Goal: Task Accomplishment & Management: Complete application form

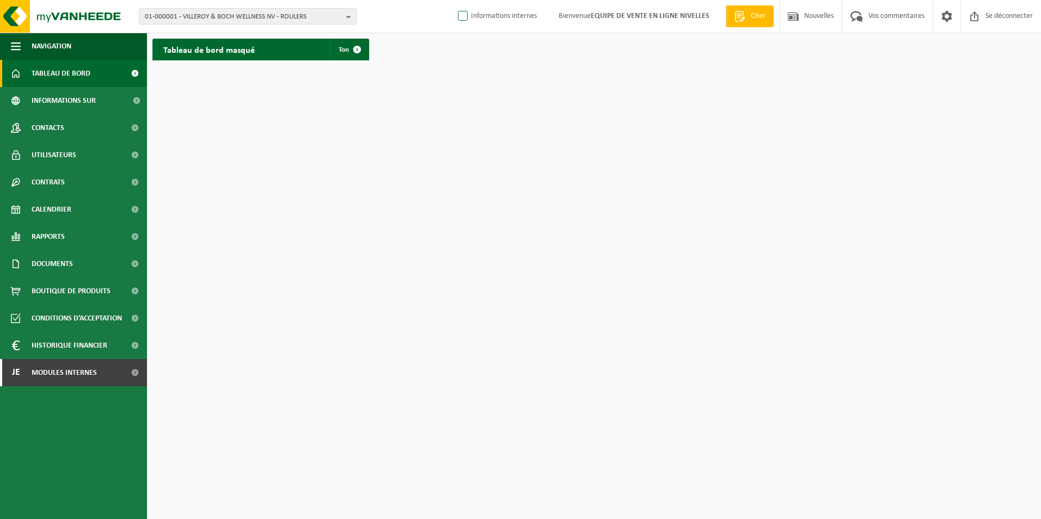
click at [476, 20] on label "Informations internes" at bounding box center [496, 16] width 81 height 16
click at [454, 0] on input "Informations internes" at bounding box center [454, -1] width 1 height 1
checkbox input "true"
click at [51, 371] on span "Modules internes" at bounding box center [64, 372] width 65 height 27
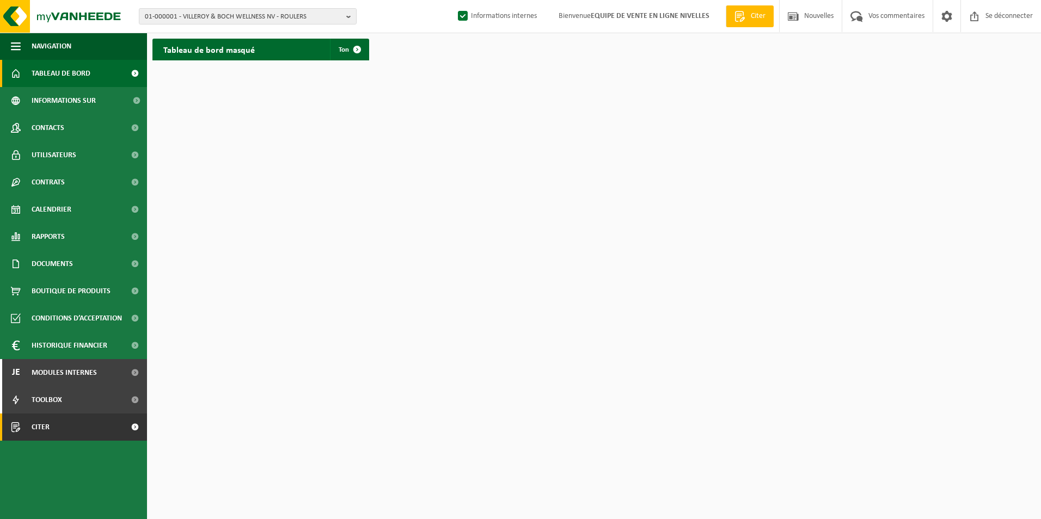
click at [35, 427] on span "Citer" at bounding box center [41, 427] width 18 height 27
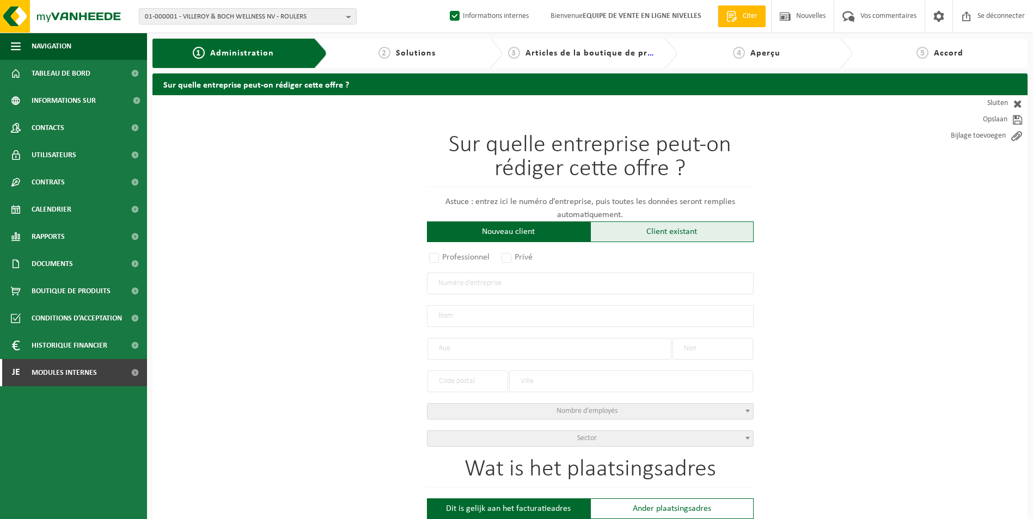
click at [603, 231] on div "Client existant" at bounding box center [671, 232] width 163 height 21
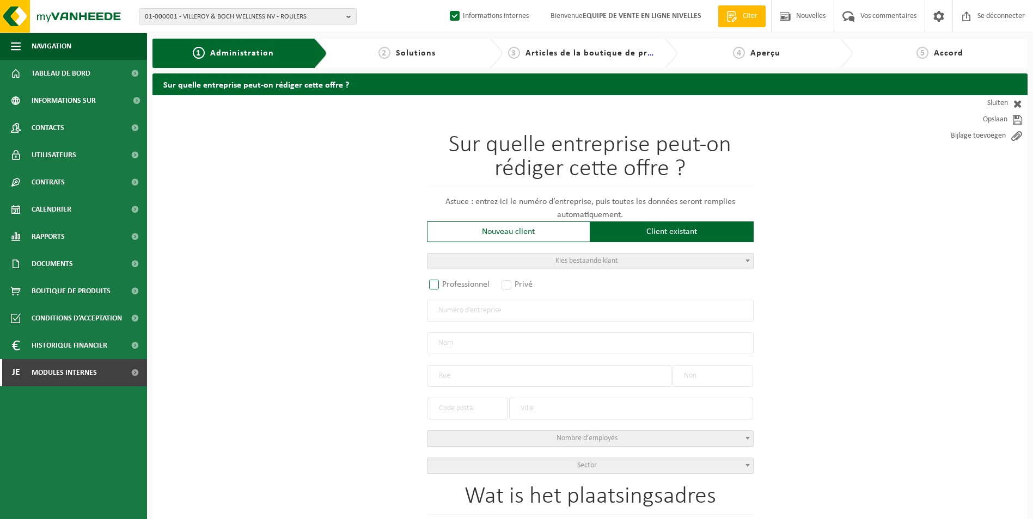
click at [454, 280] on label "Professionnel" at bounding box center [460, 284] width 66 height 15
click at [452, 282] on input "Professionnel" at bounding box center [448, 285] width 7 height 7
radio input "true"
click at [451, 314] on input "text" at bounding box center [590, 311] width 327 height 22
click at [473, 309] on input "text" at bounding box center [590, 311] width 327 height 22
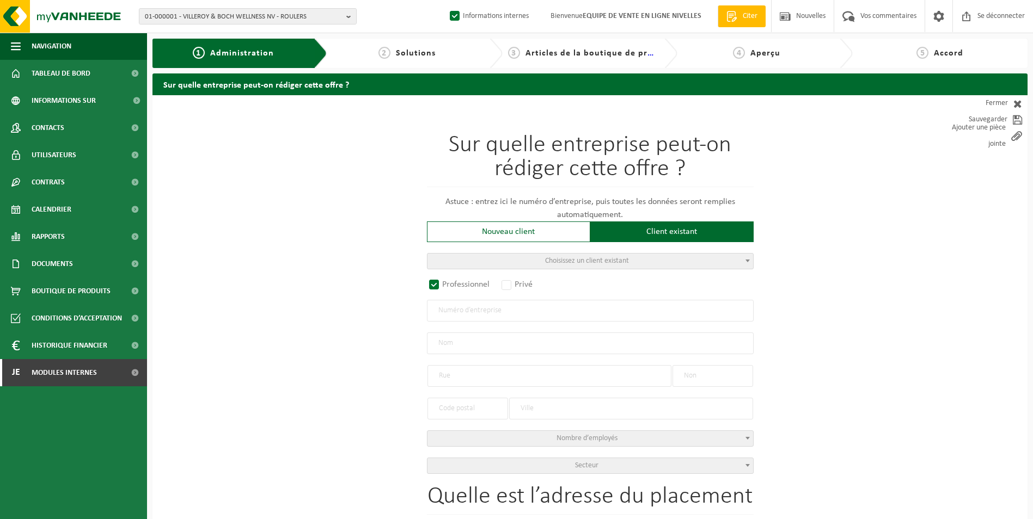
paste input "0869.615.589"
type input "0869.615.589"
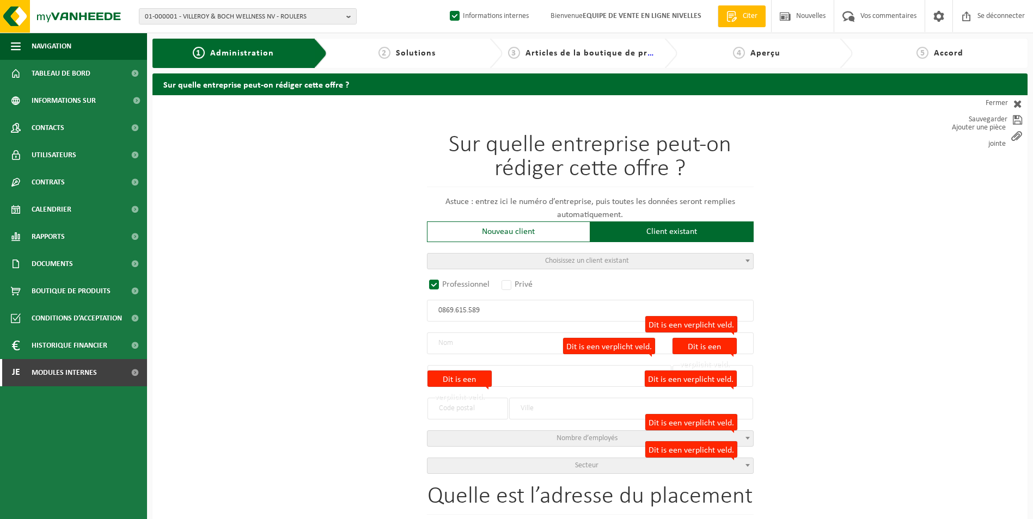
radio input "false"
select select
type input "BATISERVICE SRL"
type input "RUE DES POIRIERS, SAUV."
type input "12"
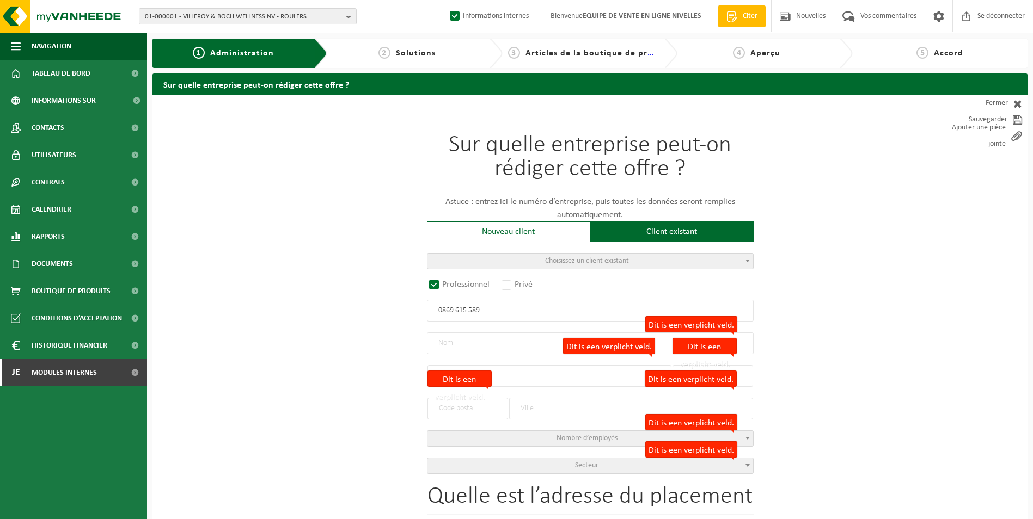
type input "5030"
type input "GEMBLOUX"
type input "2144260323"
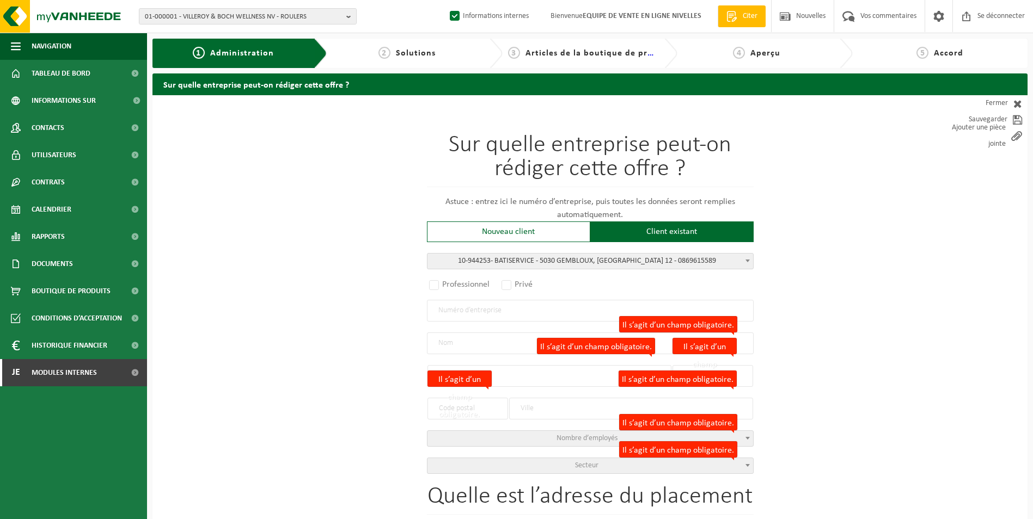
radio input "true"
select select "140737"
type input "0869.615.589"
type input "BATISERVICE"
type input "RUE DES POIRIERS"
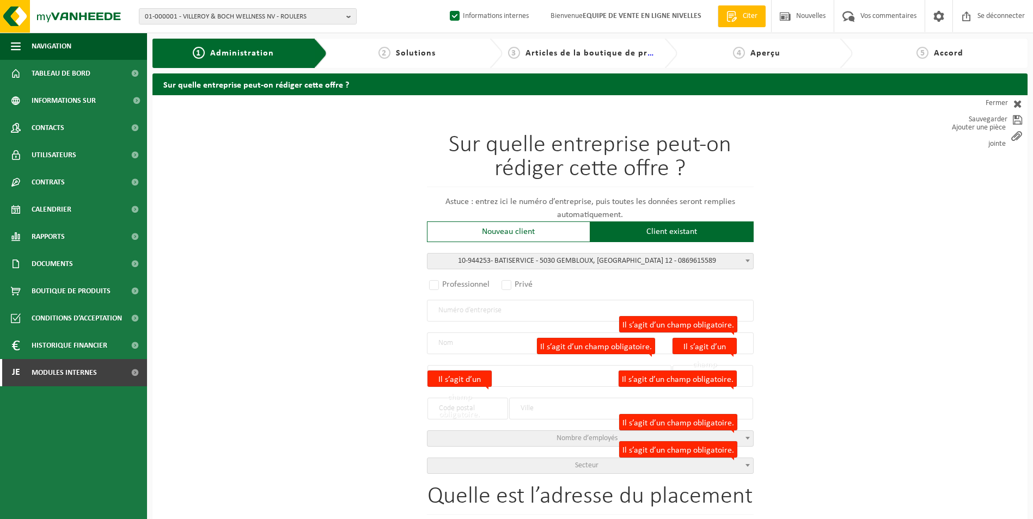
type input "12"
type input "5030"
type input "GEMBLOUX"
select select "11"
type input "BATISERVICE"
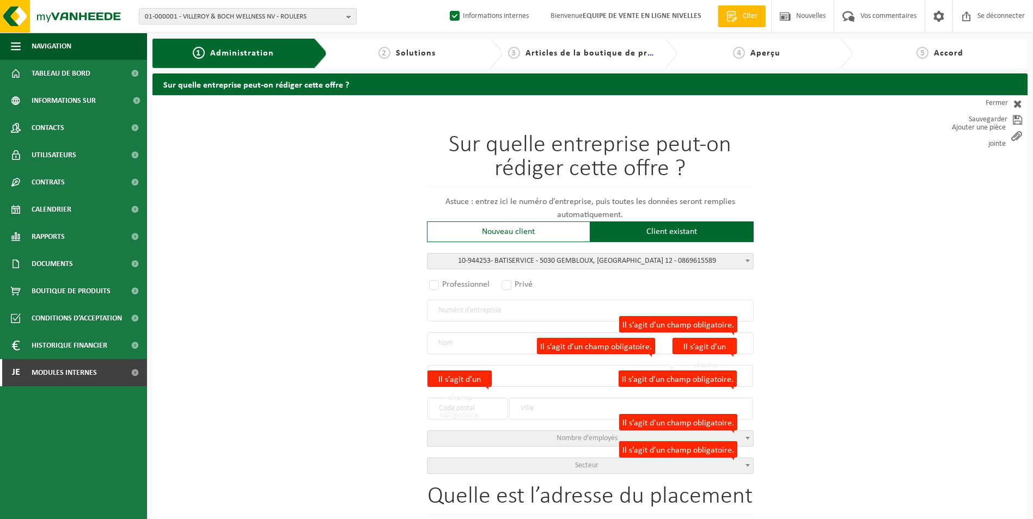
type input "RUE DES POIRIERS"
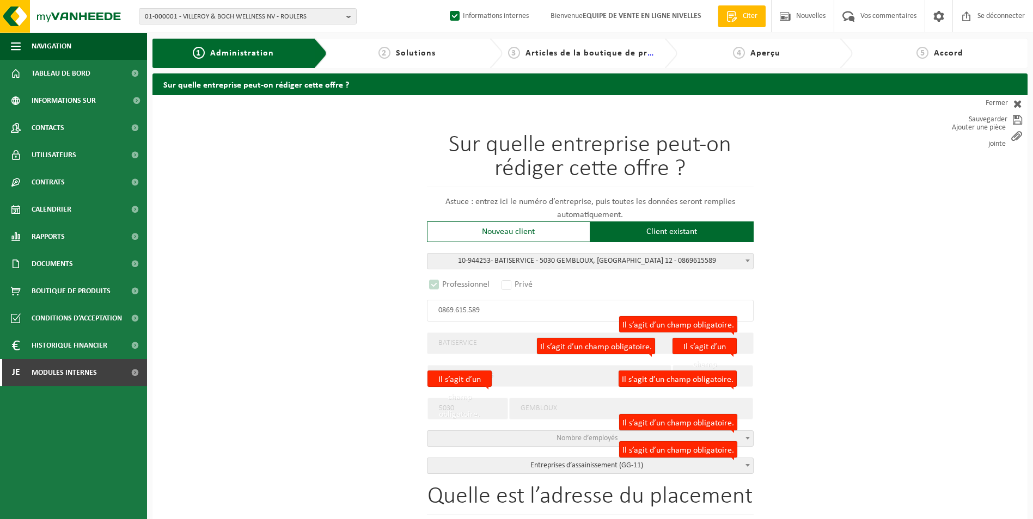
select select "D"
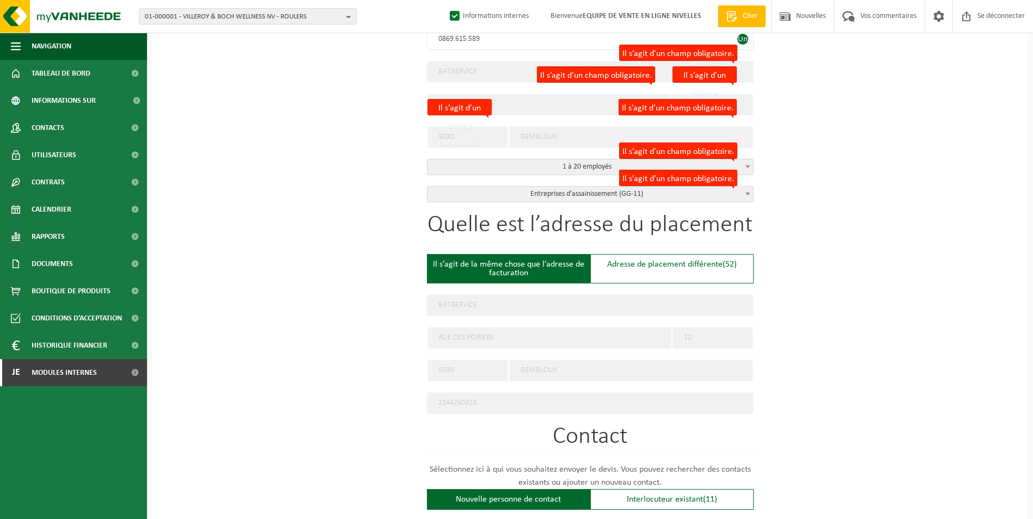
scroll to position [272, 0]
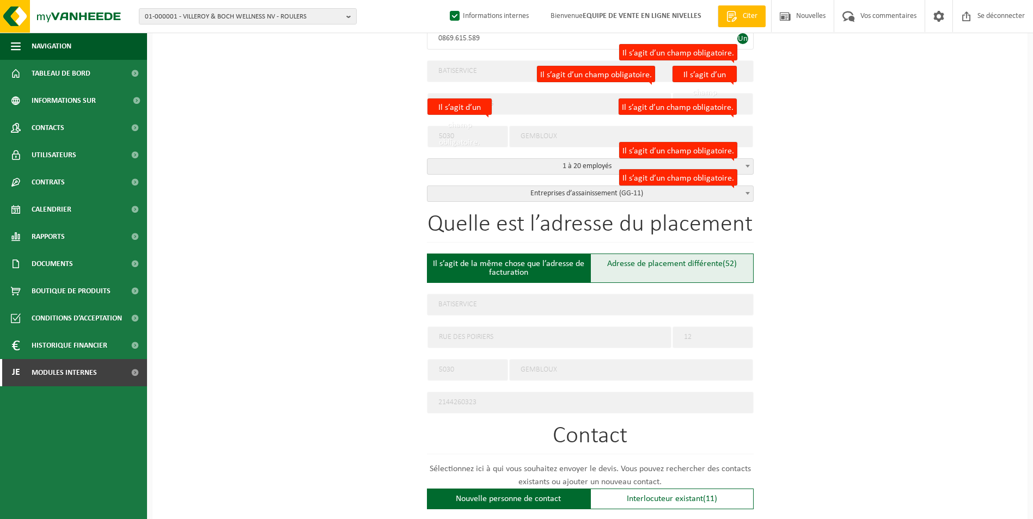
click at [644, 266] on font "Adresse de placement différente" at bounding box center [664, 264] width 115 height 9
type input "Werf -"
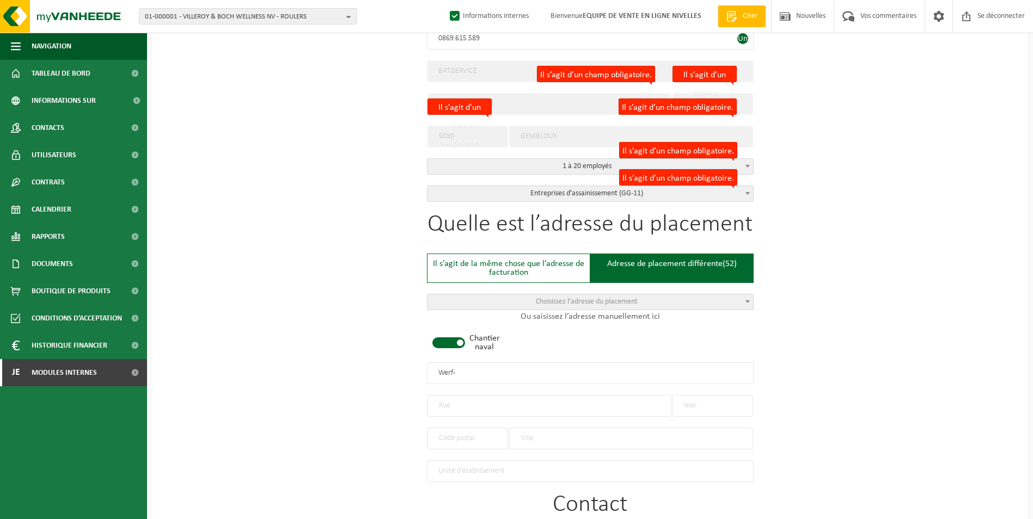
click at [438, 338] on span at bounding box center [448, 343] width 33 height 11
click at [460, 400] on input "text" at bounding box center [549, 406] width 244 height 22
type input "RUE CAMBIER DUPRET"
click at [706, 405] on input "text" at bounding box center [712, 406] width 81 height 22
type input "61"
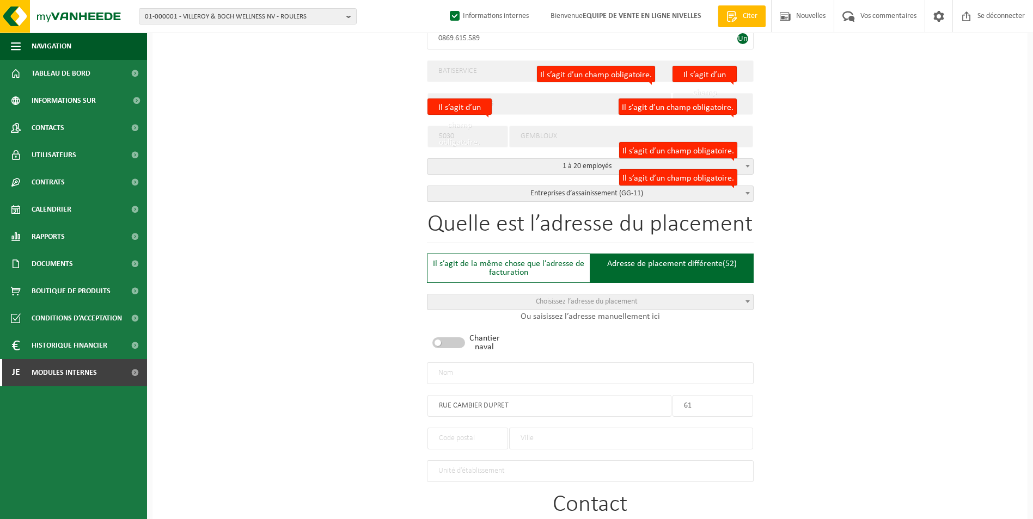
click at [455, 428] on input "text" at bounding box center [467, 439] width 81 height 22
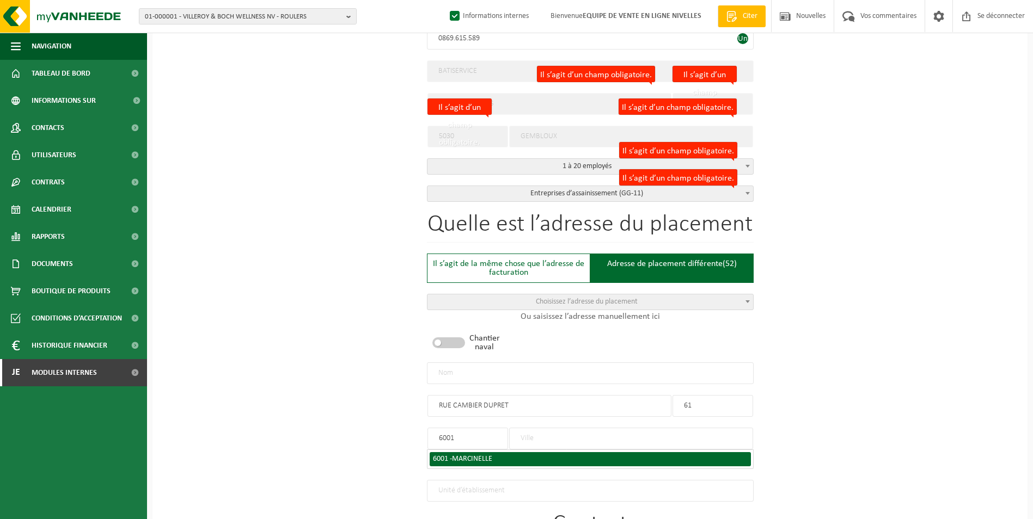
type input "6001"
click at [469, 456] on span "MARCINELLE" at bounding box center [472, 459] width 40 height 8
type input "MARCINELLE"
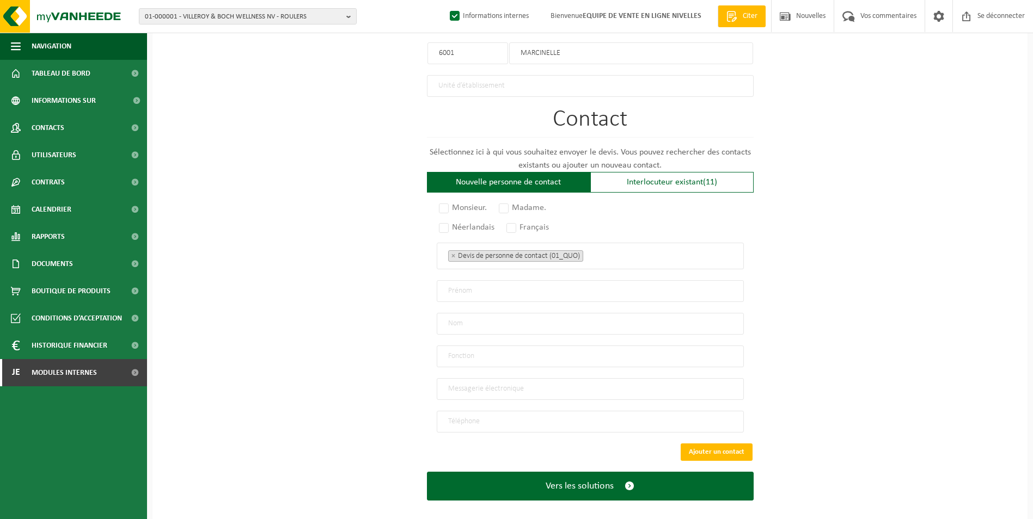
scroll to position [664, 0]
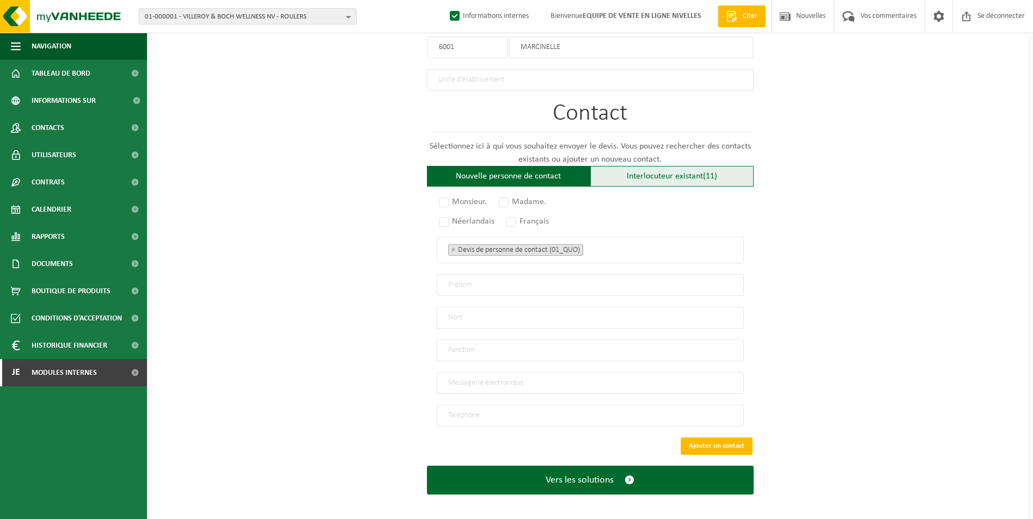
click at [627, 173] on font "Interlocuteur existant" at bounding box center [665, 176] width 76 height 9
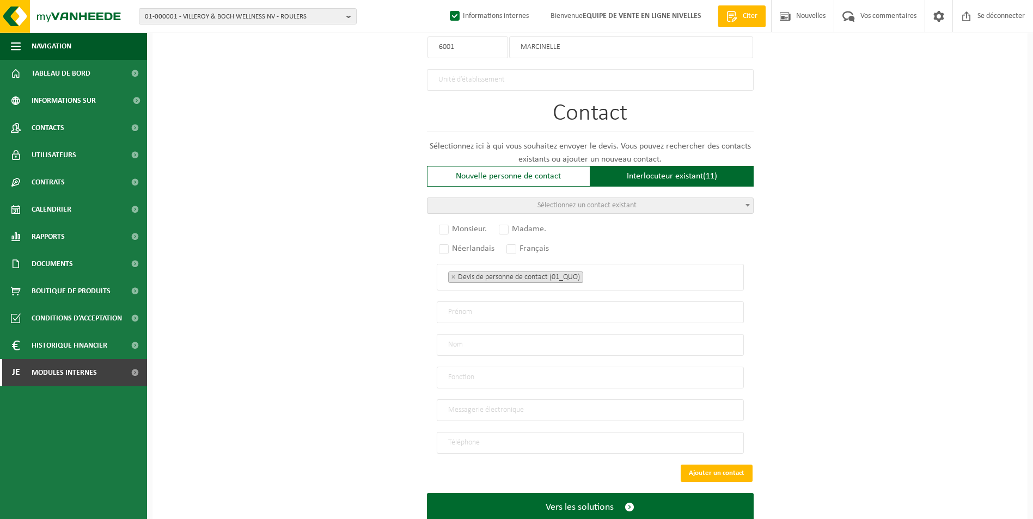
click at [580, 201] on span "Sélectionnez un contact existant" at bounding box center [586, 205] width 99 height 8
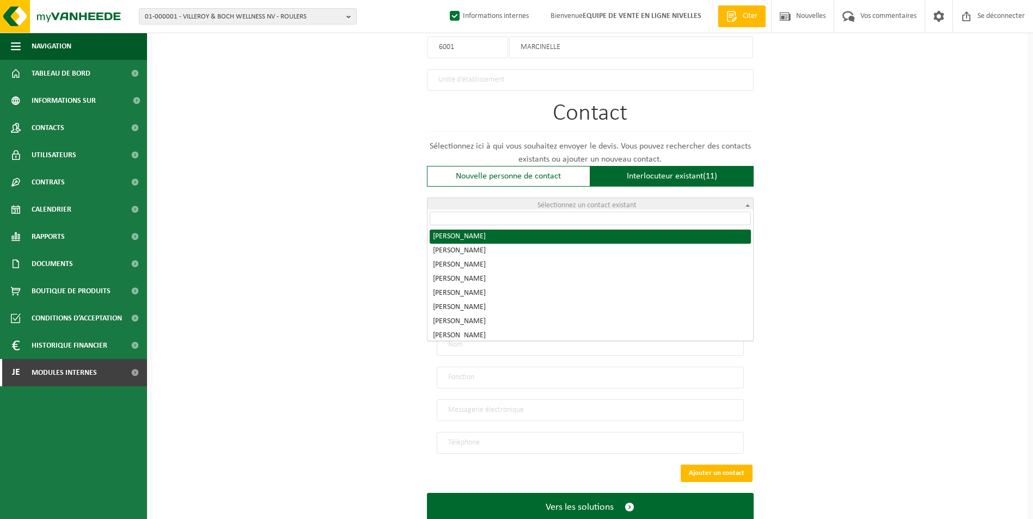
radio input "true"
select select "{"code":"10-944255","firstname":"NATHALIE","surname":"LAMBARD","gender":"Female…"
type input "NATHALIE"
type input "LAMBARD"
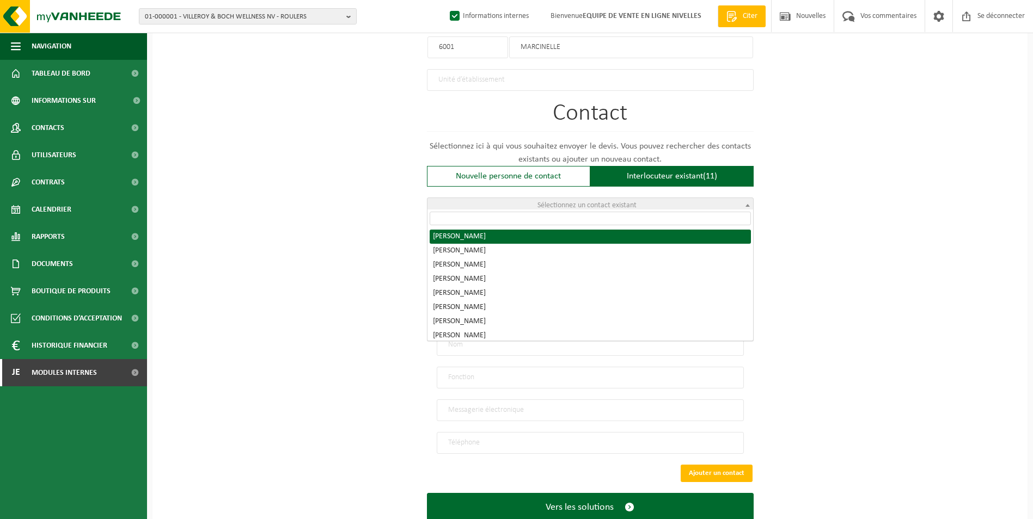
type input "n.lambard@batiservice.be"
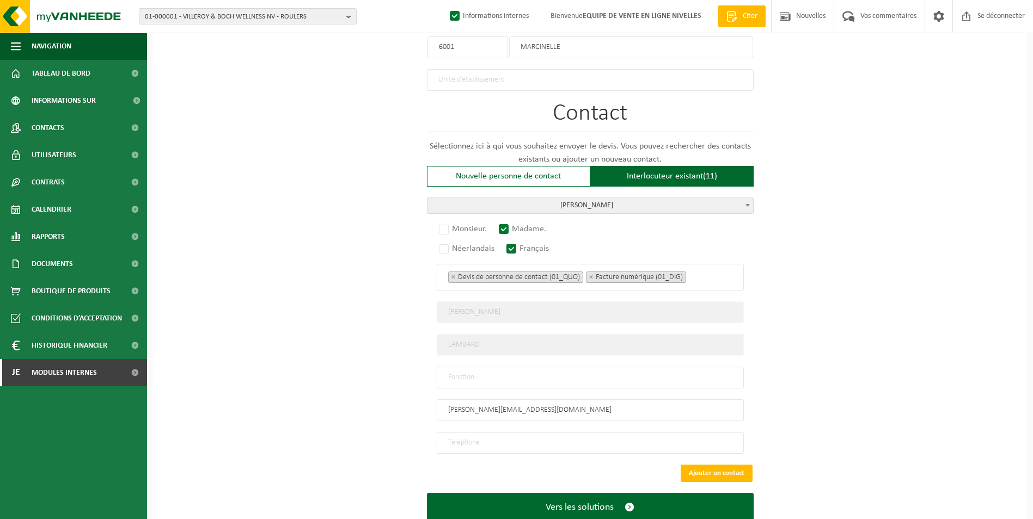
click at [623, 203] on span "LAMBARD NATHALIE" at bounding box center [590, 205] width 326 height 15
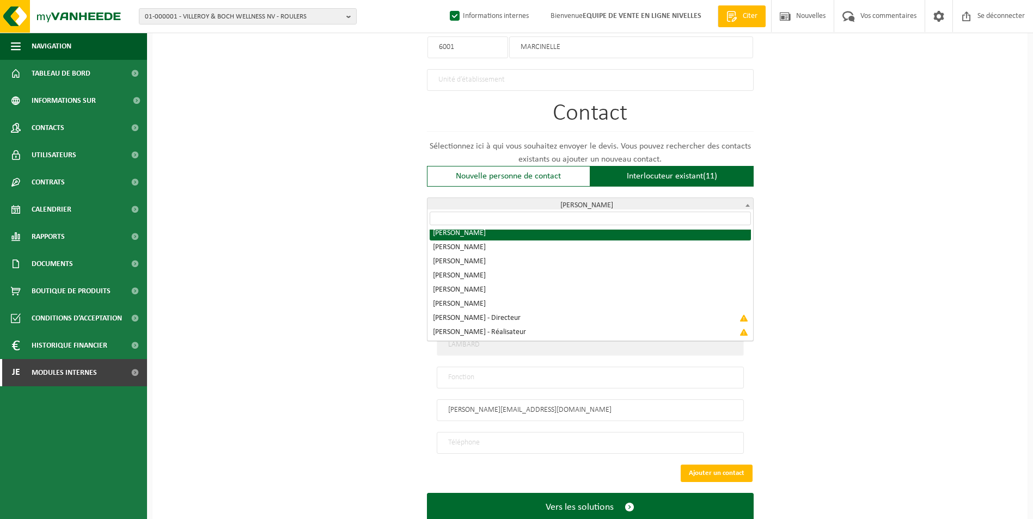
scroll to position [47, 0]
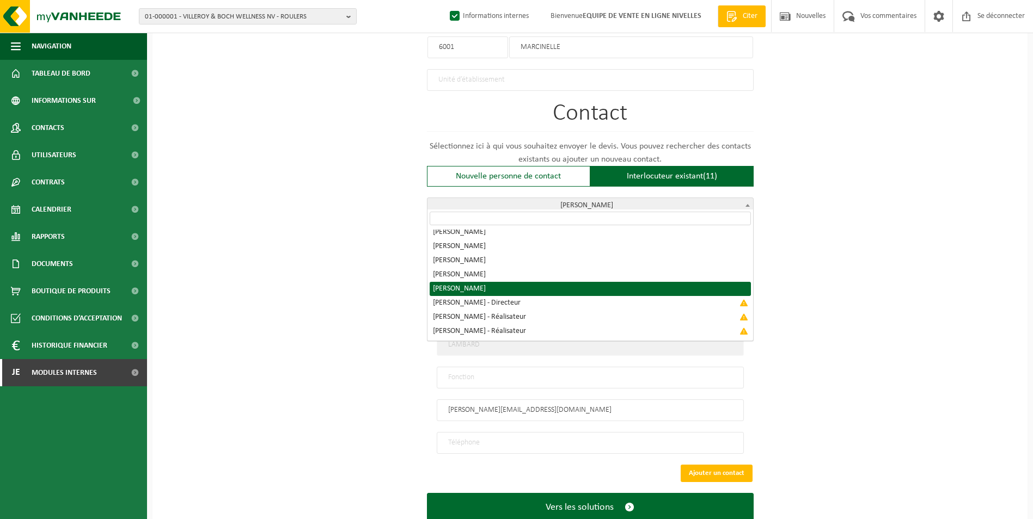
select select "{"code":"10-986661","firstname":"SORIN","surname":"DALAN","gender":"Unknown","p…"
type input "SORIN"
type input "DALAN"
type input "p.dalan@bati-service.be"
type input "+32473927022"
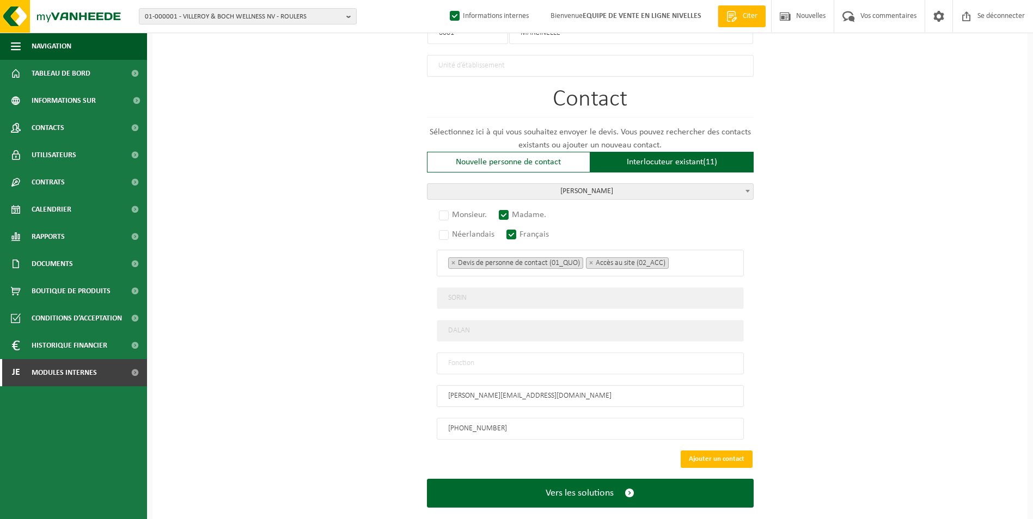
scroll to position [691, 0]
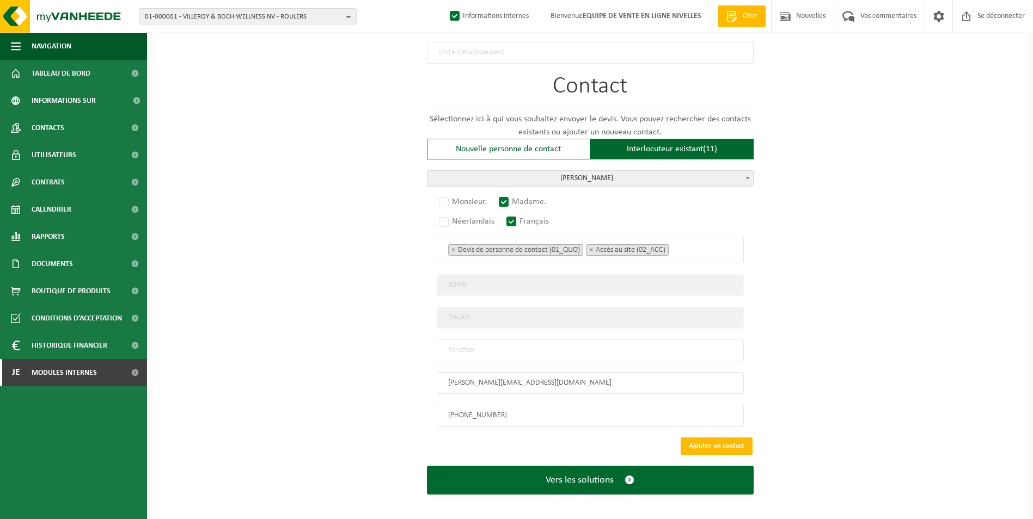
click at [488, 345] on input "text" at bounding box center [590, 351] width 307 height 22
click at [439, 197] on label "Monsieur." at bounding box center [463, 201] width 53 height 15
radio input "true"
click at [503, 344] on input "text" at bounding box center [590, 351] width 307 height 22
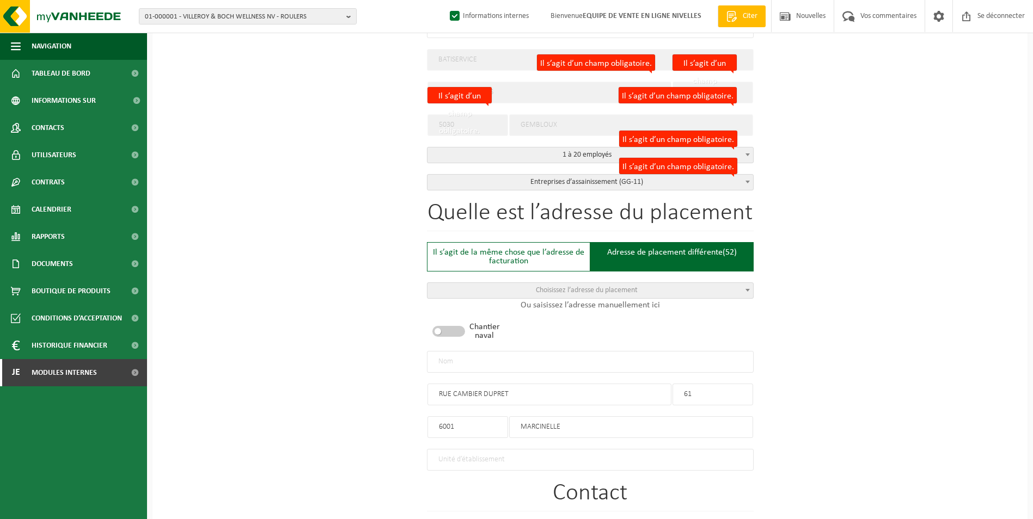
scroll to position [310, 0]
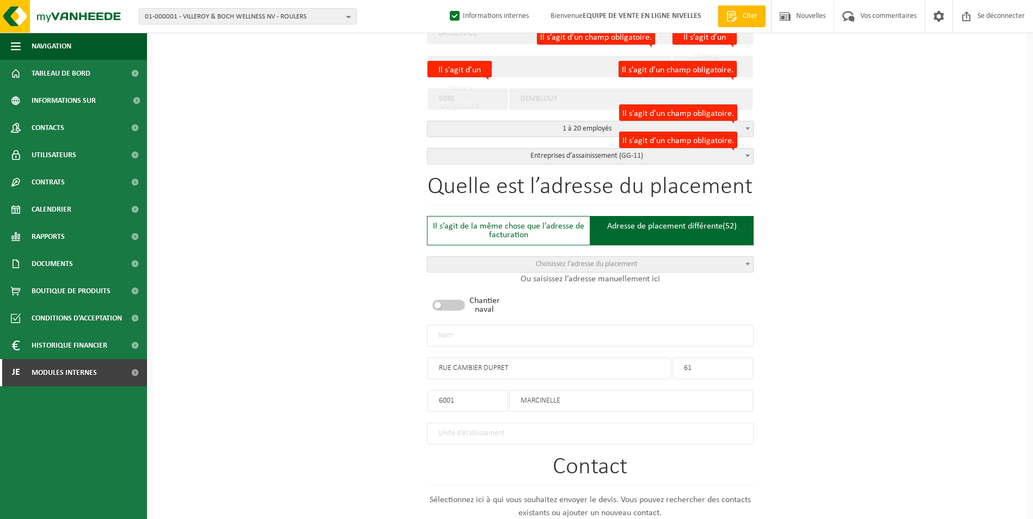
type input "CONTACT"
click at [590, 328] on input "text" at bounding box center [590, 336] width 327 height 22
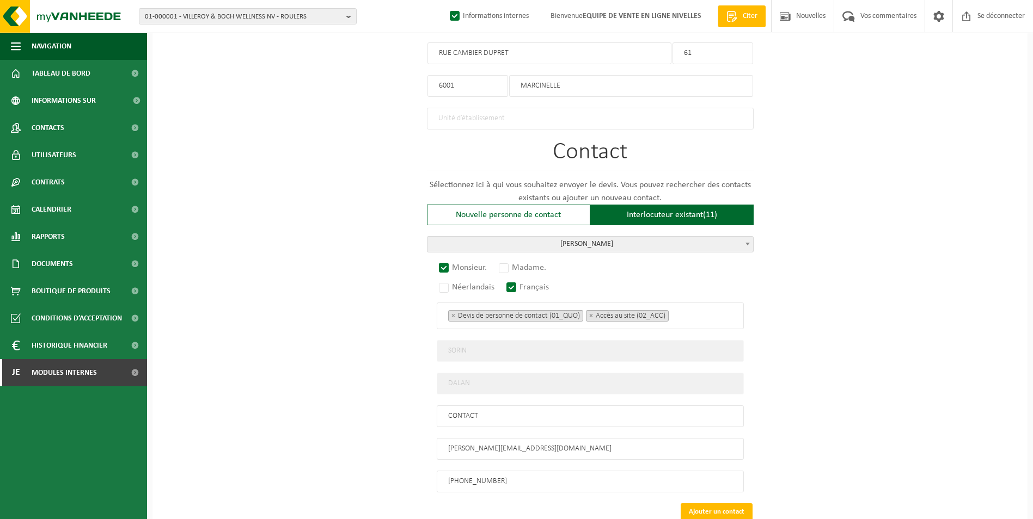
scroll to position [691, 0]
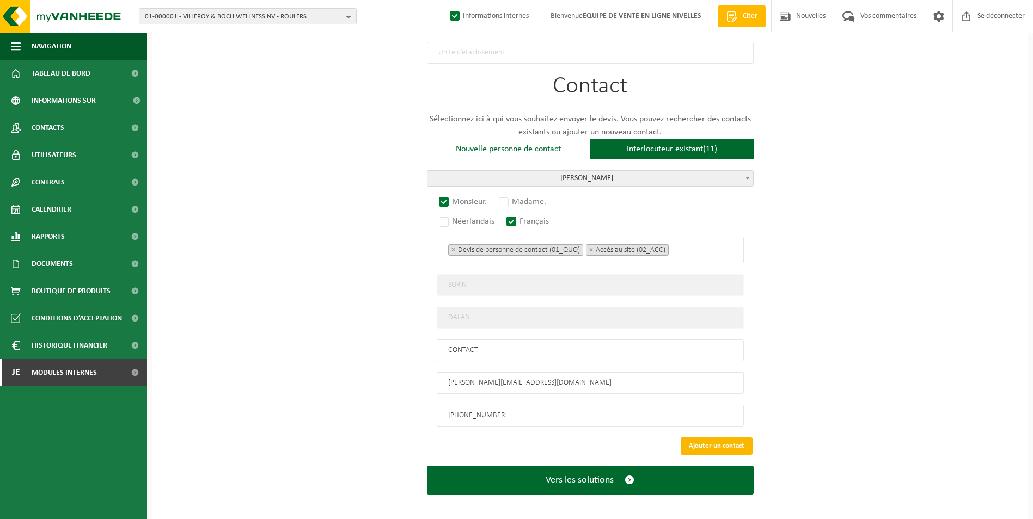
type input "BATISERVICE-[GEOGRAPHIC_DATA]"
click at [699, 438] on button "Ajouter un contact" at bounding box center [717, 446] width 72 height 17
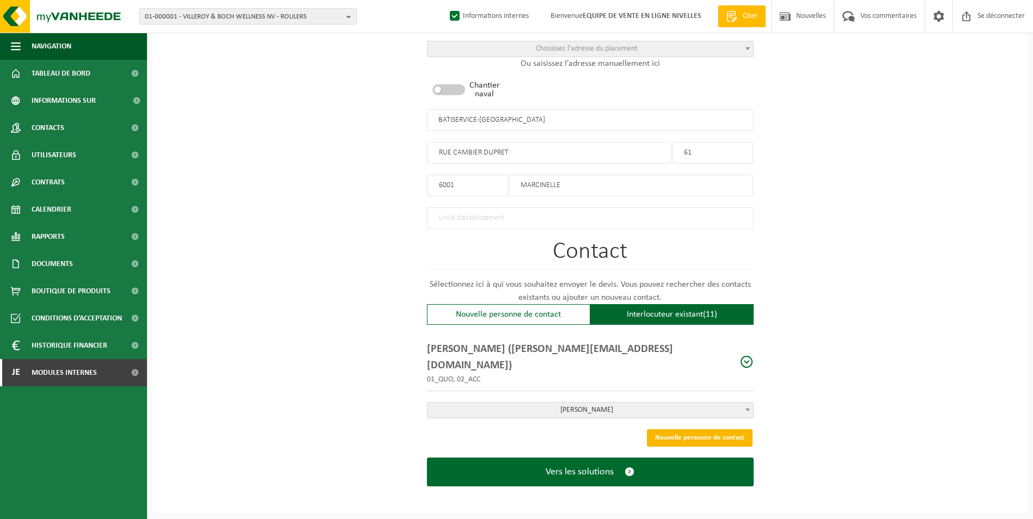
scroll to position [504, 0]
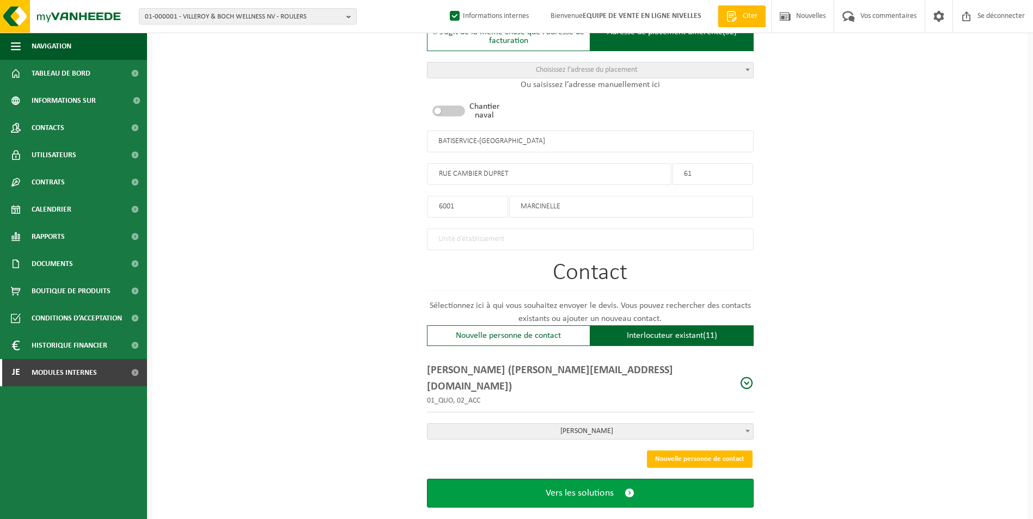
click at [584, 488] on span "Vers les solutions" at bounding box center [580, 493] width 68 height 11
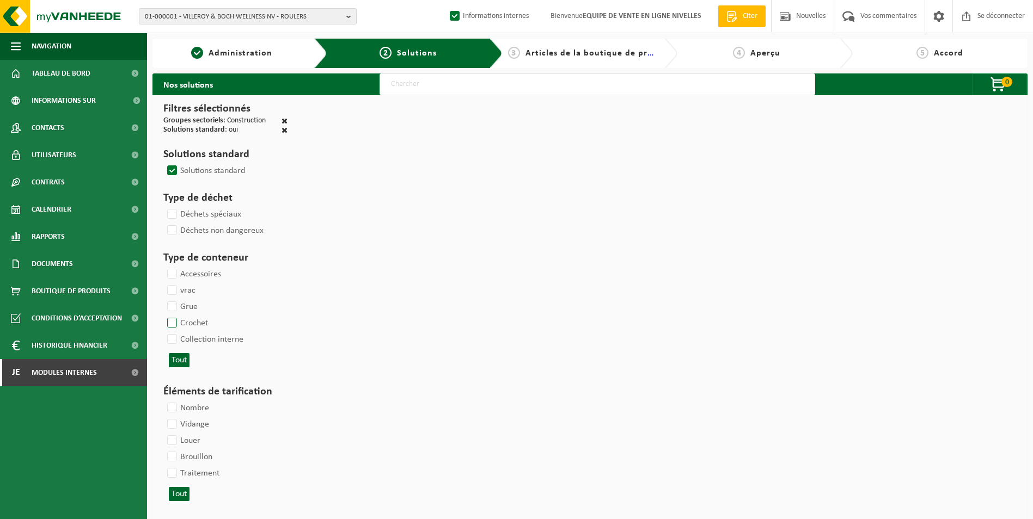
click at [172, 320] on label "Crochet" at bounding box center [186, 323] width 43 height 16
click at [163, 315] on input "Crochet" at bounding box center [163, 315] width 1 height 1
checkbox input "true"
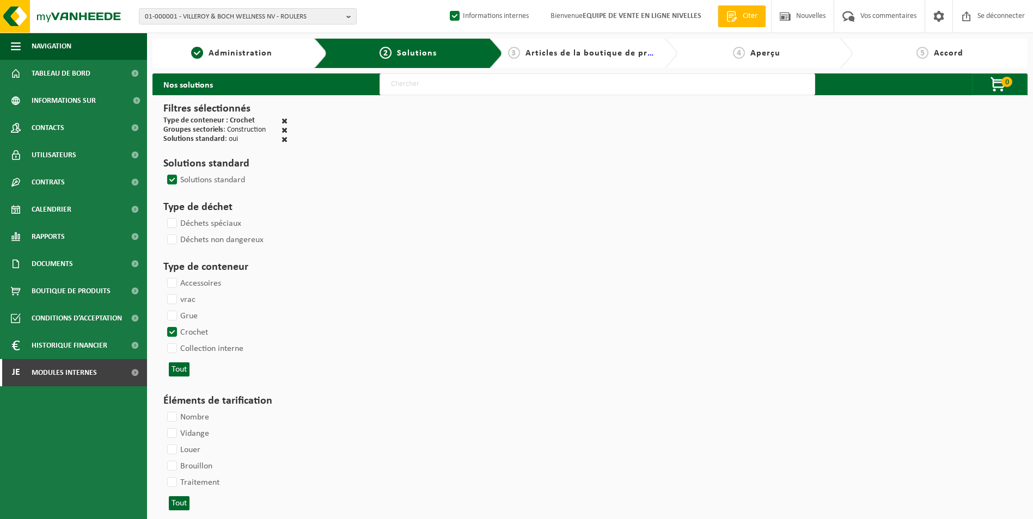
select select
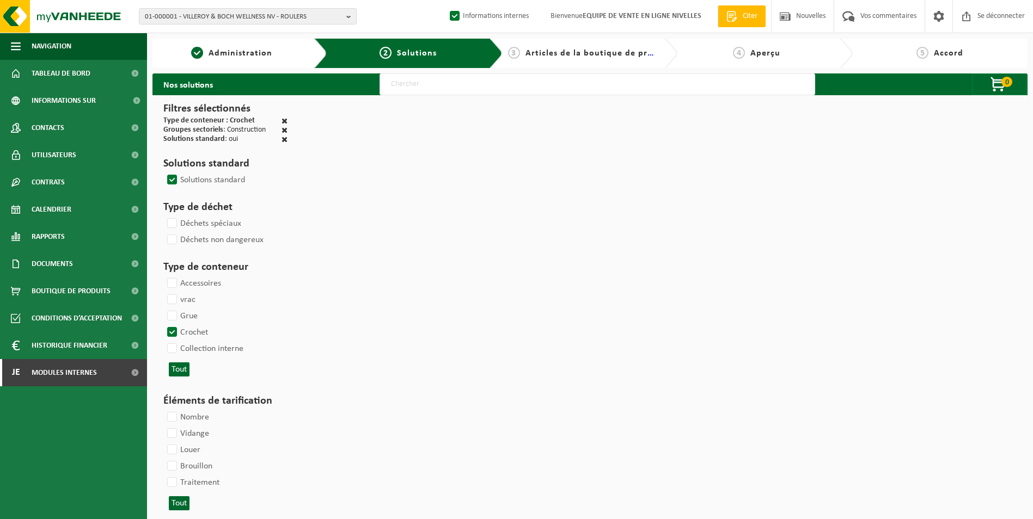
select select
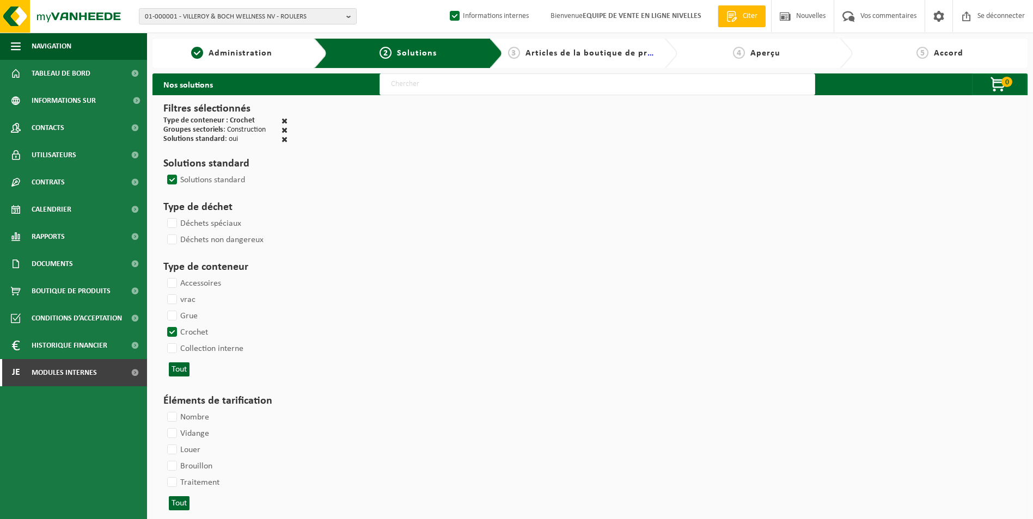
select select
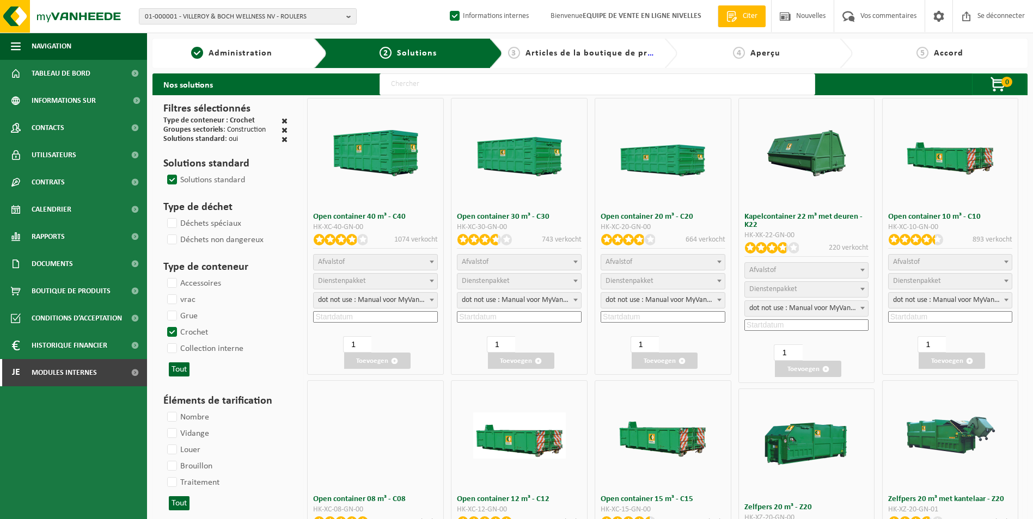
select select
select select "25"
select select "197"
select select "25"
select select "8"
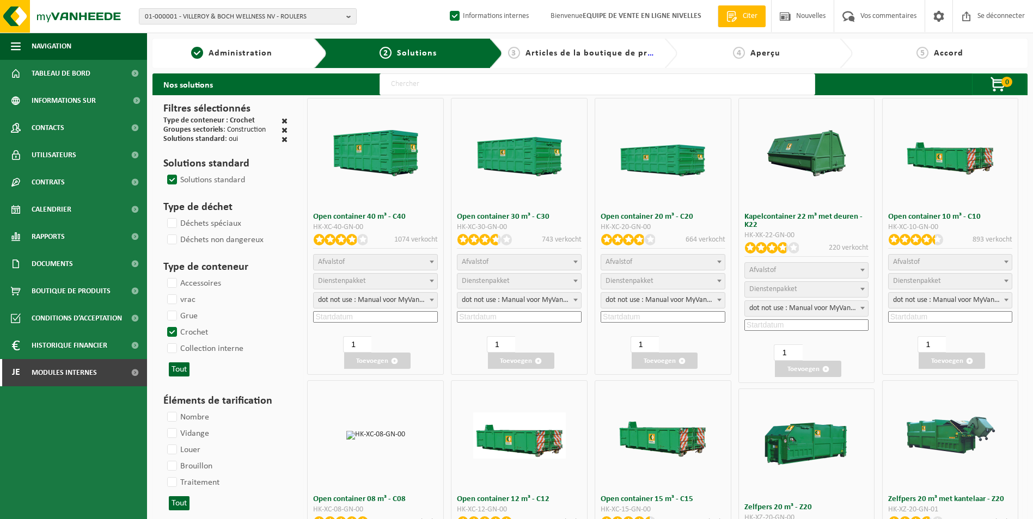
select select "25"
select select "7"
select select "25"
select select "7"
select select "25"
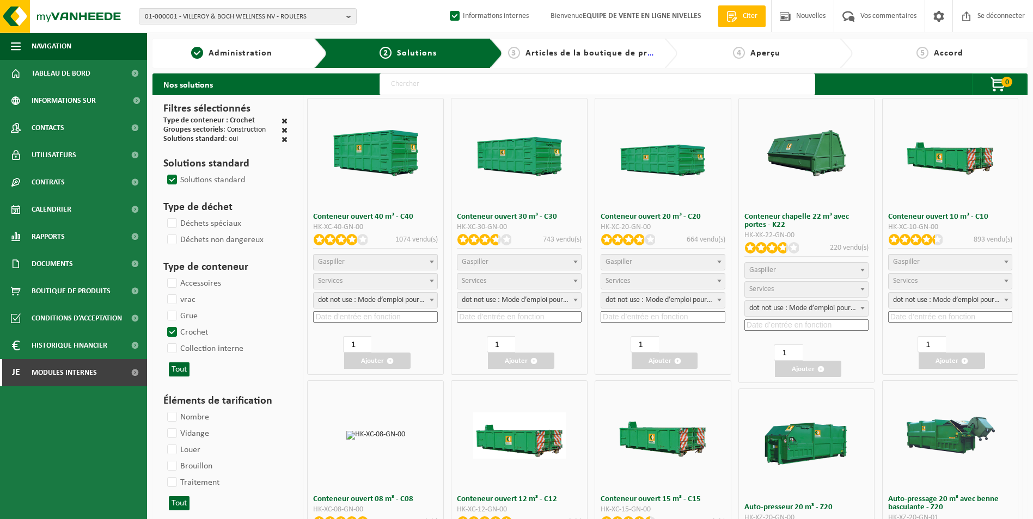
click at [509, 262] on span "Gaspiller" at bounding box center [519, 262] width 124 height 15
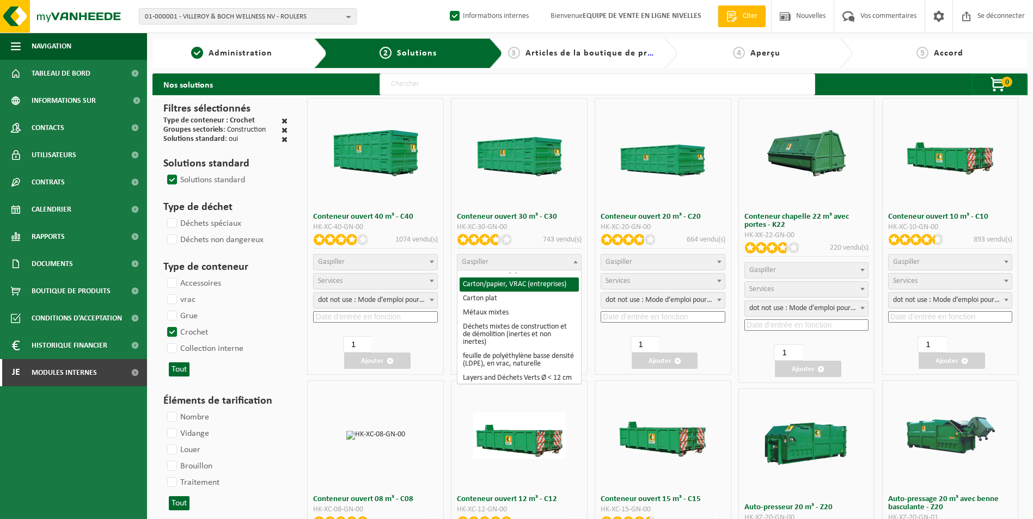
scroll to position [54, 0]
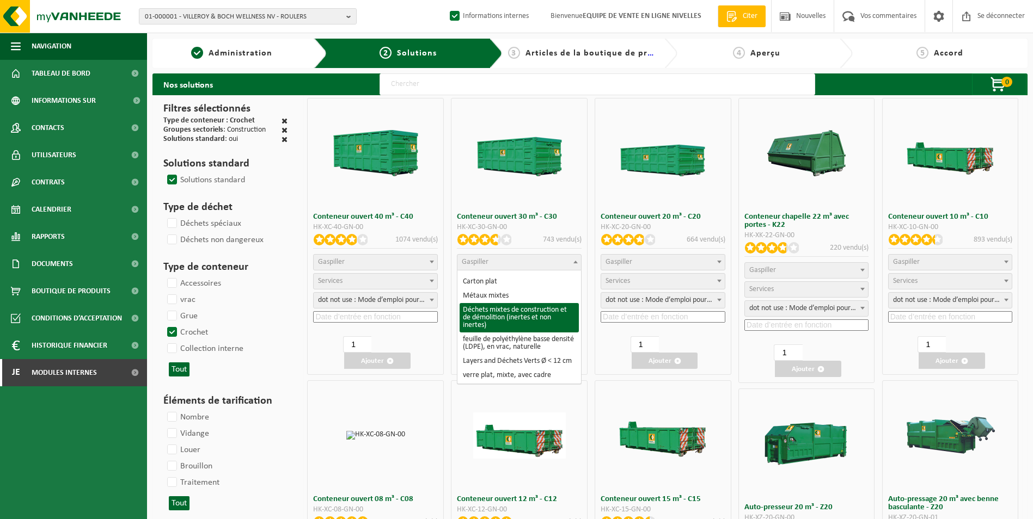
select select "31"
select select
select select "197"
select select "25"
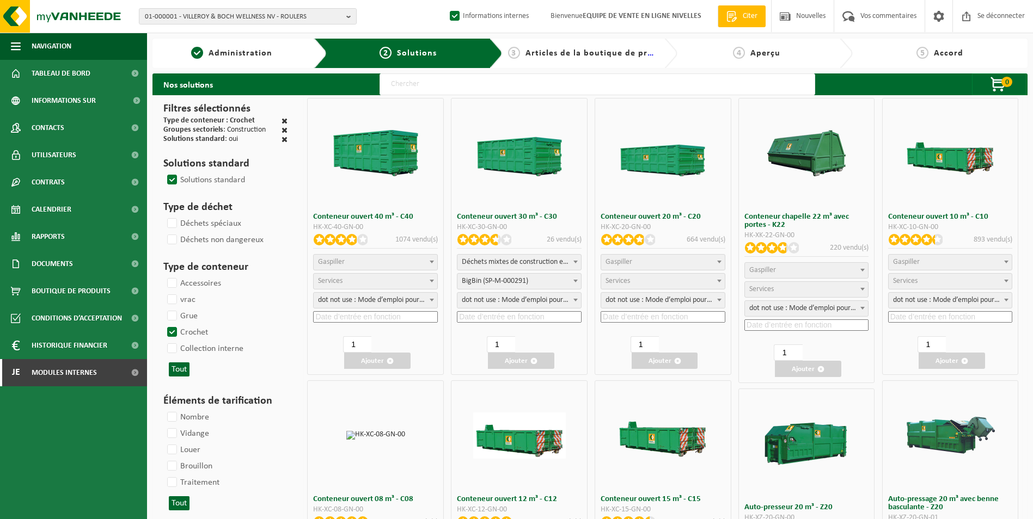
click at [479, 317] on input at bounding box center [519, 316] width 125 height 11
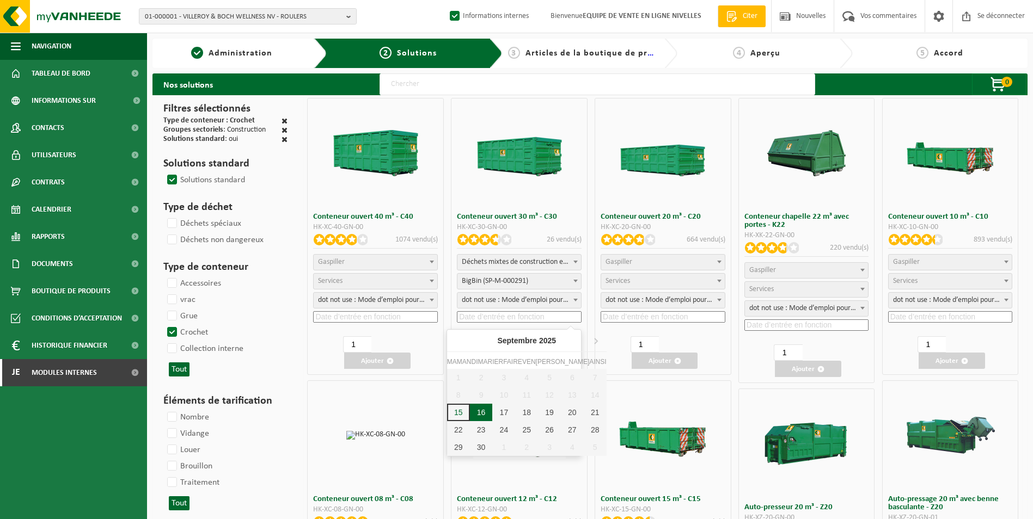
click at [474, 412] on div "16" at bounding box center [481, 412] width 23 height 17
type input "2025-09-16"
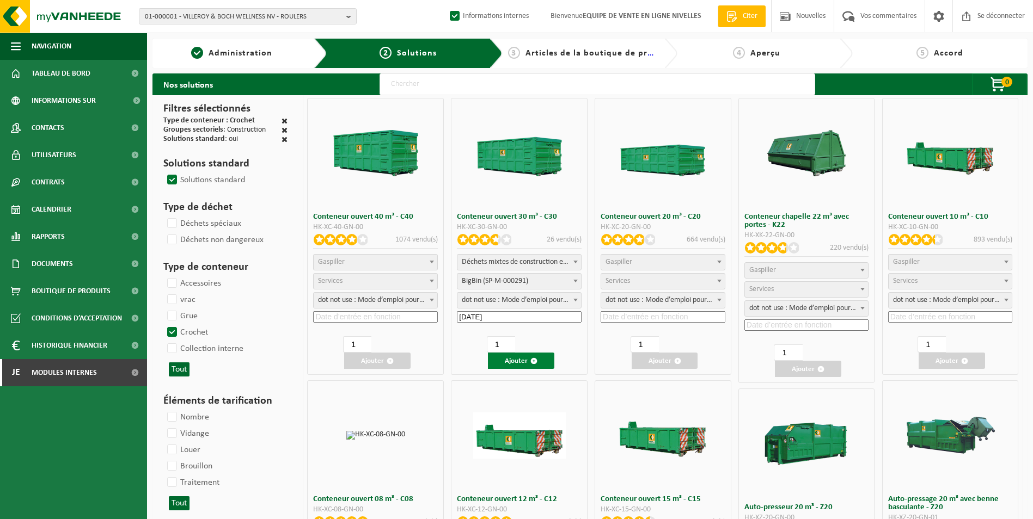
click at [513, 362] on font "Ajouter" at bounding box center [516, 361] width 23 height 7
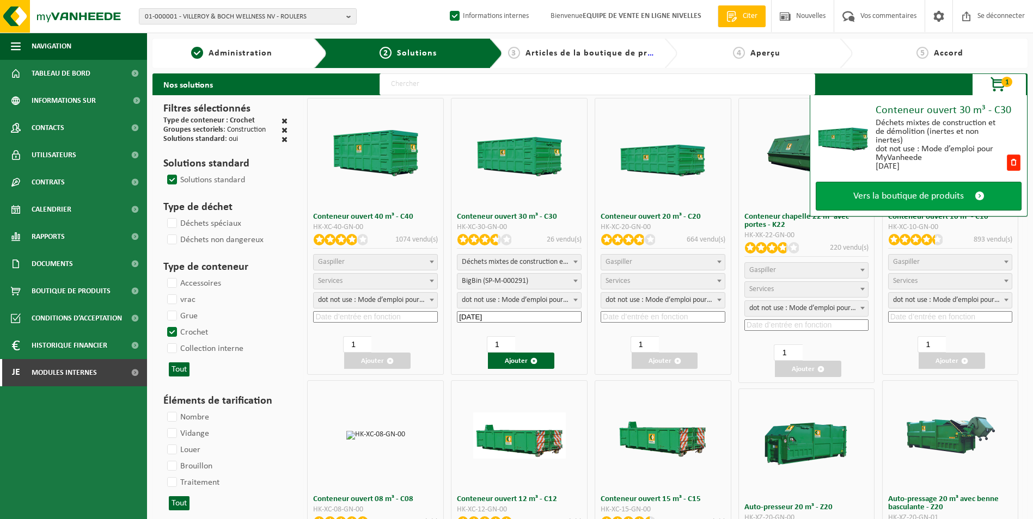
click at [890, 194] on span "Vers la boutique de produits" at bounding box center [908, 196] width 111 height 11
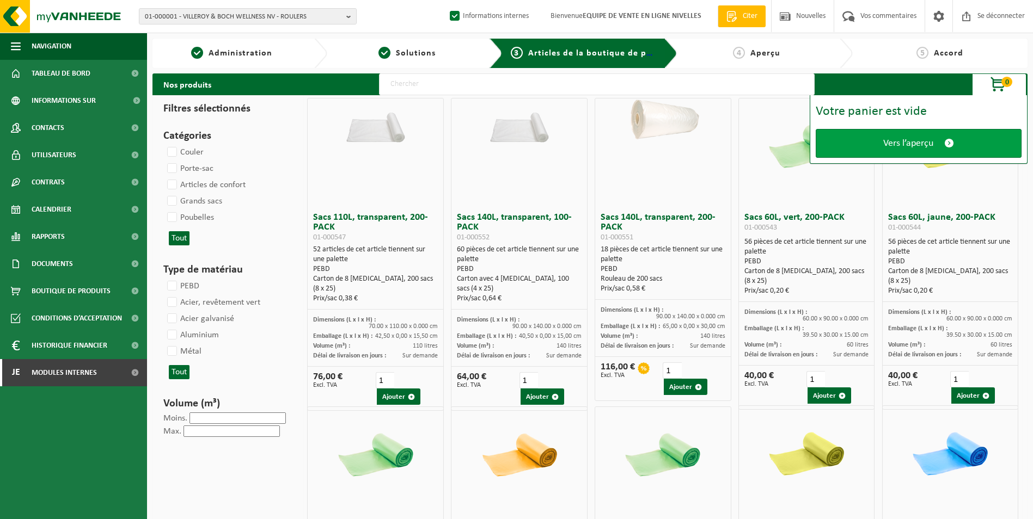
click at [905, 139] on span "Vers l’aperçu" at bounding box center [908, 143] width 50 height 11
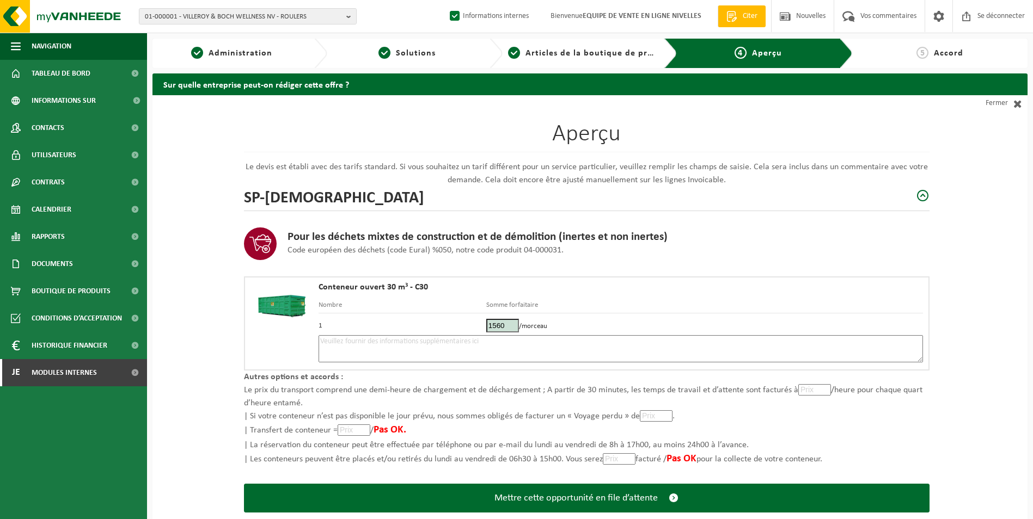
click at [501, 344] on textarea at bounding box center [621, 348] width 604 height 27
type textarea "p"
type textarea "Placement 30m3 tt venant le 16/09. ok 15/09"
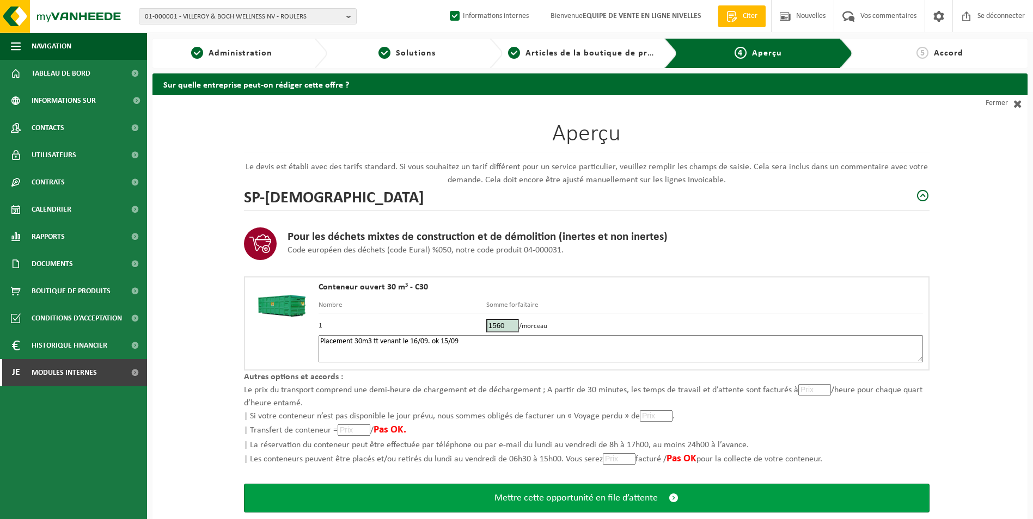
click at [589, 504] on button "Mettre cette opportunité en file d’attente" at bounding box center [586, 498] width 685 height 29
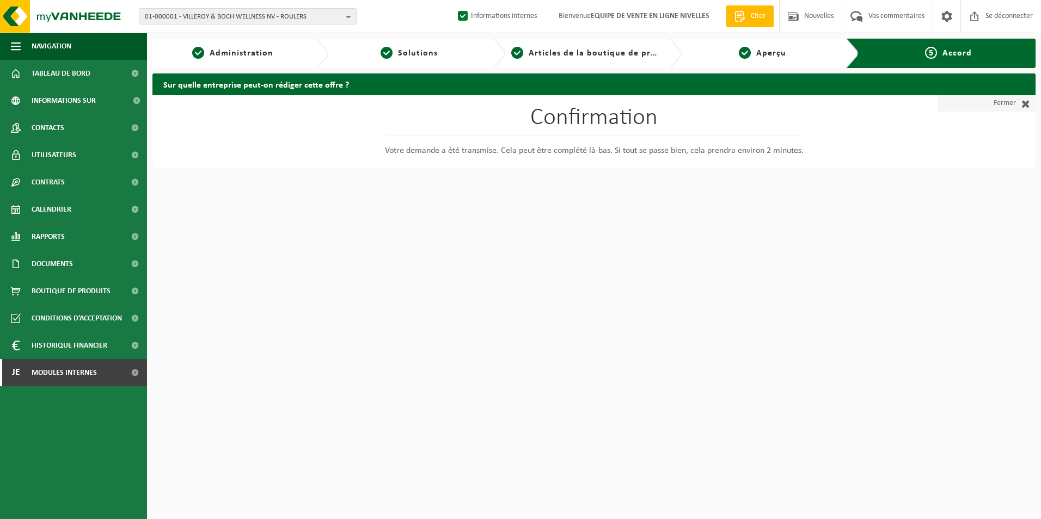
click at [1018, 101] on span at bounding box center [1023, 103] width 14 height 11
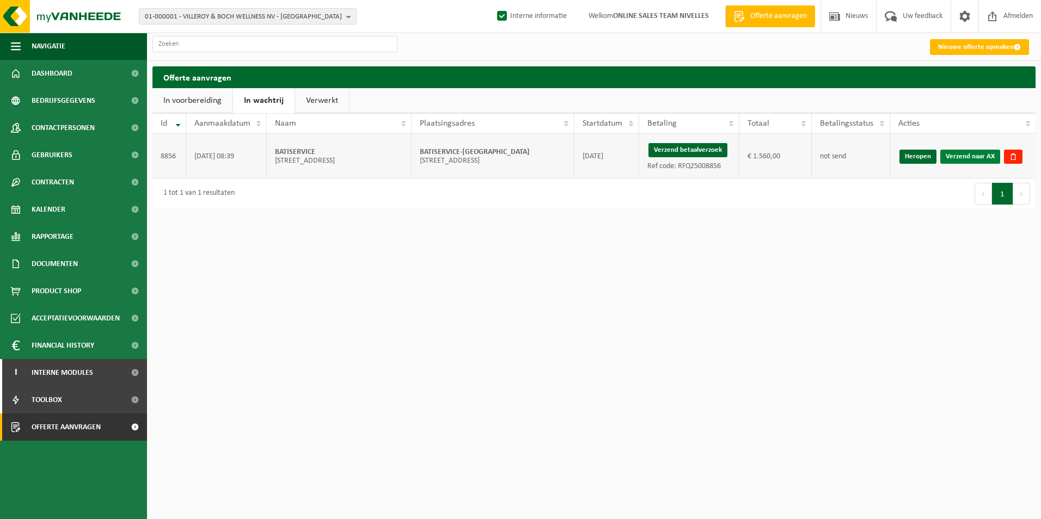
click at [967, 156] on link "Verzend naar AX" at bounding box center [970, 157] width 60 height 14
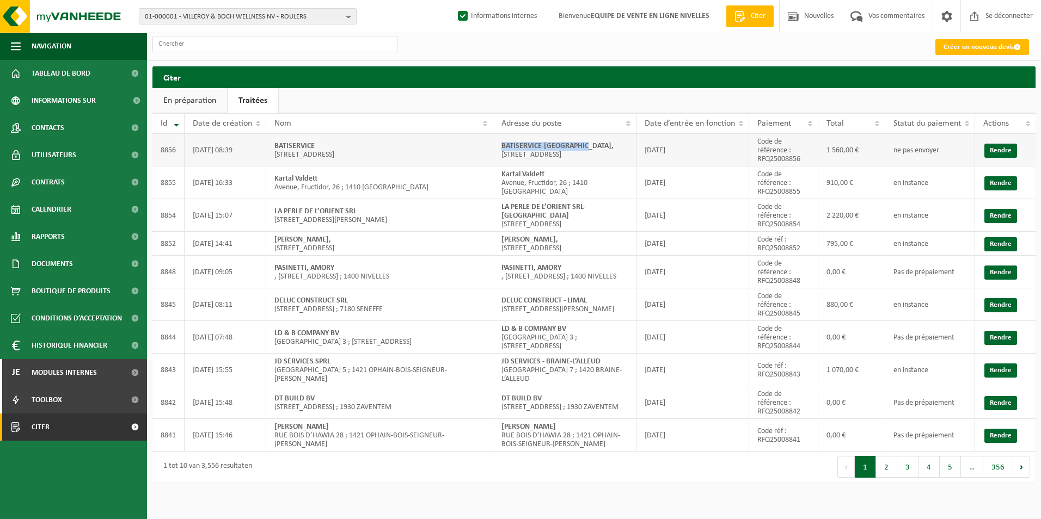
drag, startPoint x: 500, startPoint y: 143, endPoint x: 607, endPoint y: 142, distance: 106.7
click at [607, 142] on td "BATISERVICE-MARCINELLE, [STREET_ADDRESS]" at bounding box center [564, 150] width 143 height 33
copy strong "BATISERVICE-[GEOGRAPHIC_DATA],"
